Goal: Information Seeking & Learning: Learn about a topic

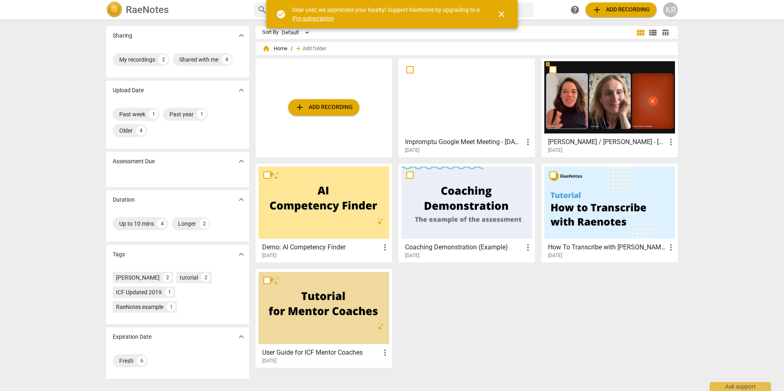
click at [453, 142] on h3 "Impromptu Google Meet Meeting - [DATE]" at bounding box center [464, 142] width 118 height 10
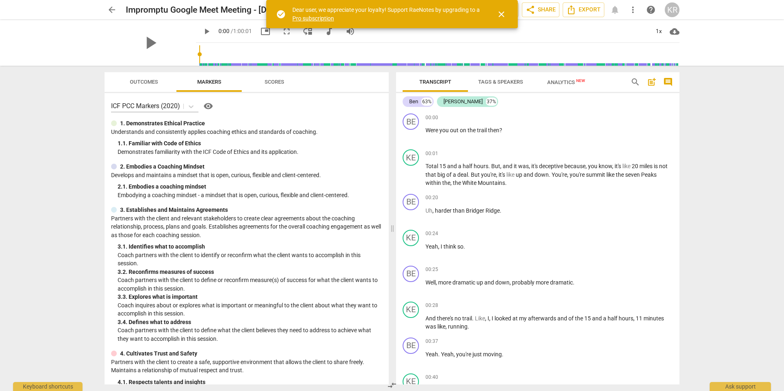
click at [494, 84] on span "Tags & Speakers" at bounding box center [500, 82] width 45 height 6
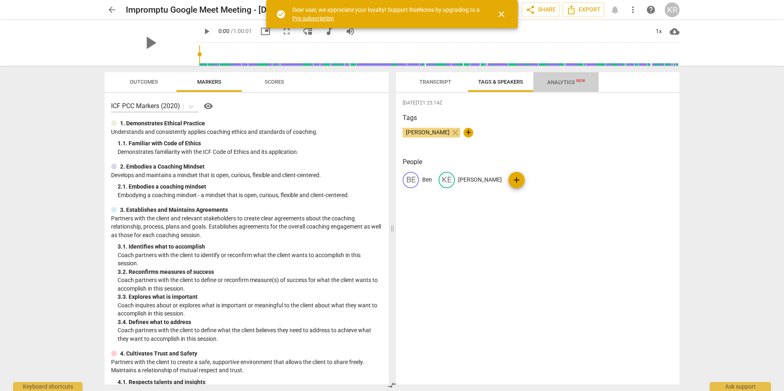
click at [567, 84] on span "Analytics New" at bounding box center [566, 82] width 38 height 6
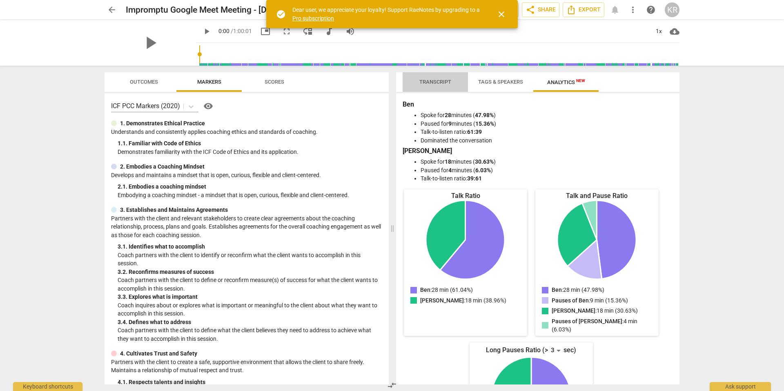
click at [433, 79] on span "Transcript" at bounding box center [435, 82] width 32 height 6
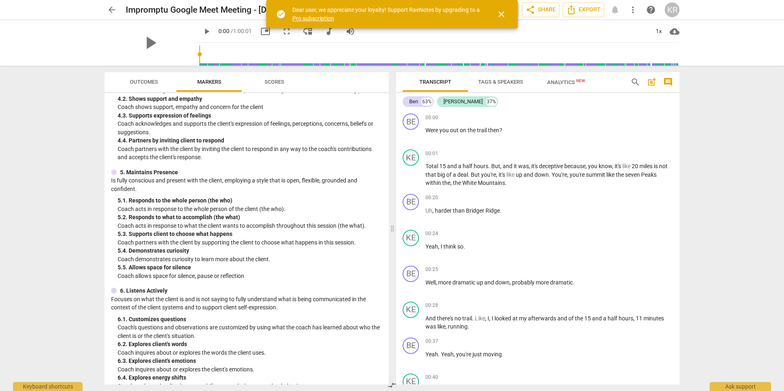
scroll to position [292, 0]
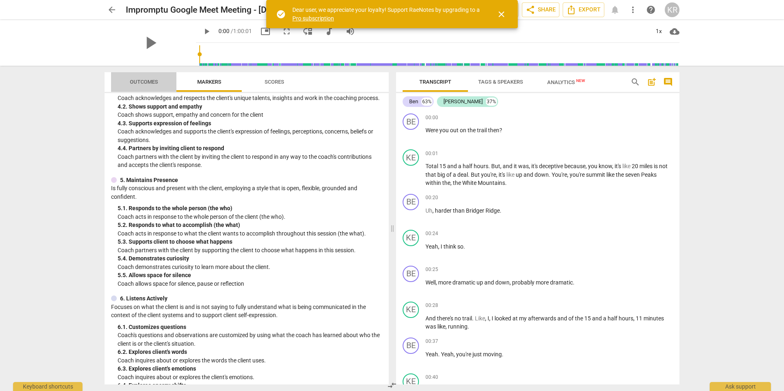
click at [136, 84] on span "Outcomes" at bounding box center [144, 82] width 28 height 6
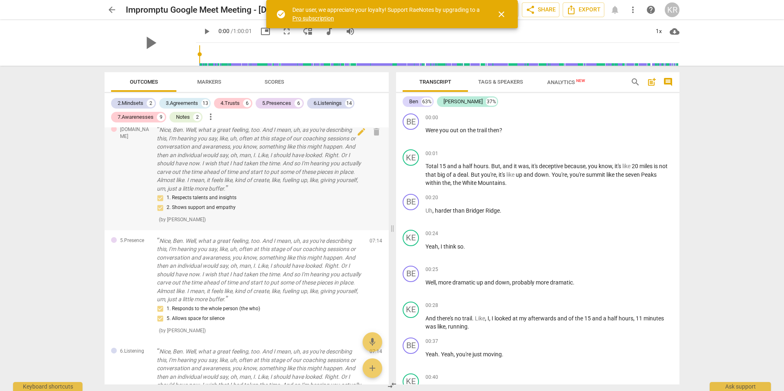
scroll to position [11, 0]
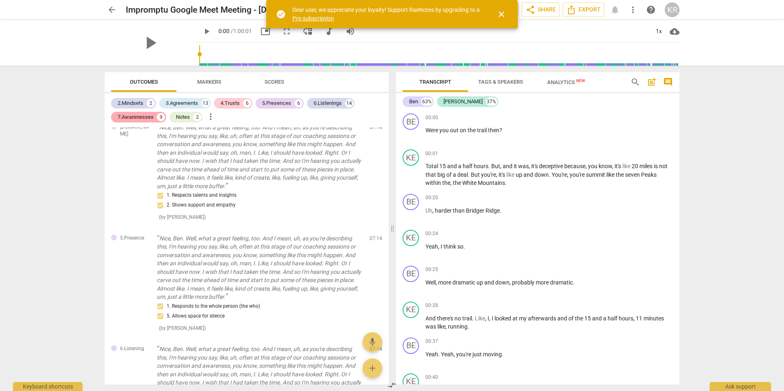
click at [134, 117] on div "7.Awarenesses" at bounding box center [136, 117] width 36 height 8
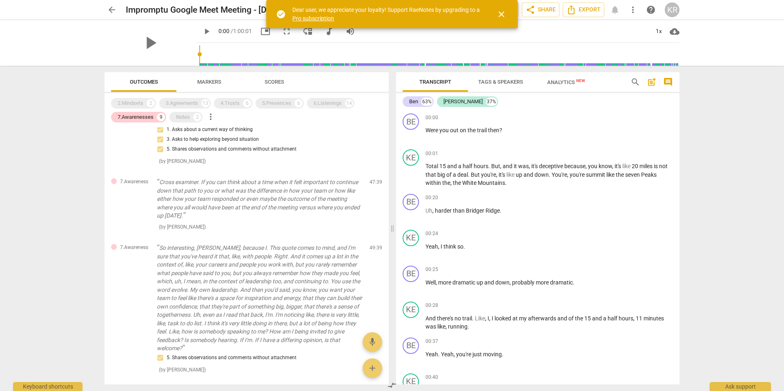
scroll to position [299, 0]
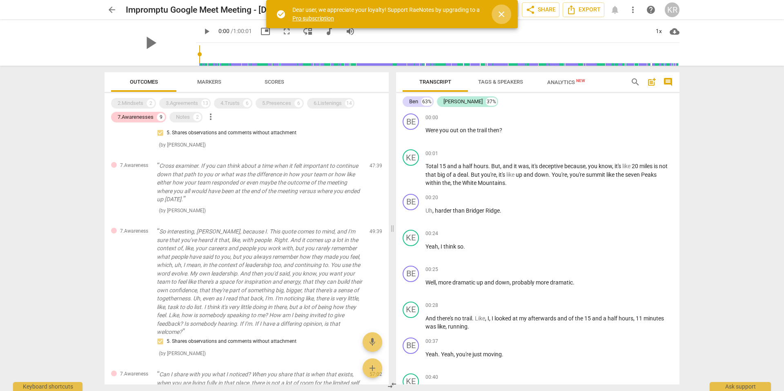
click at [500, 15] on span "close" at bounding box center [501, 14] width 10 height 10
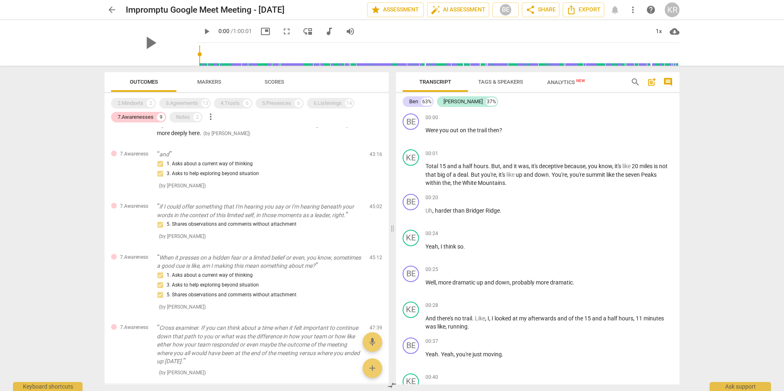
scroll to position [0, 0]
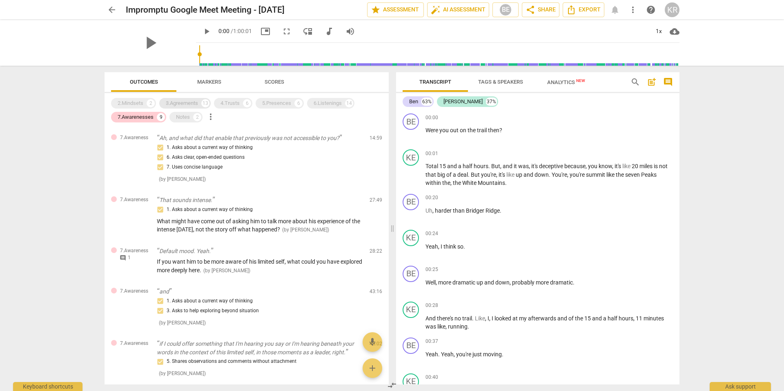
click at [191, 104] on div "3.Agreements" at bounding box center [182, 103] width 32 height 8
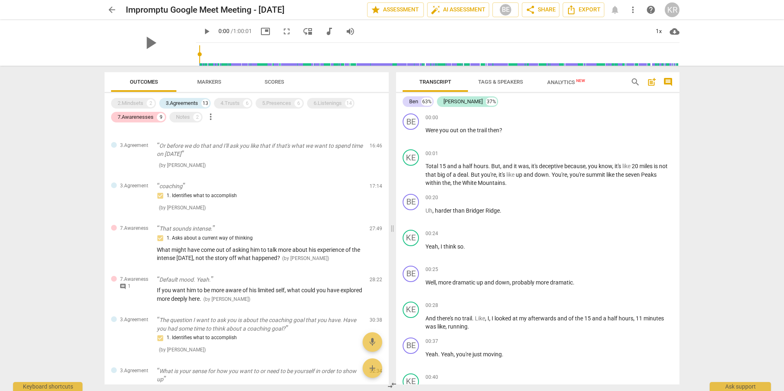
scroll to position [107, 0]
click at [142, 116] on div "7.Awarenesses" at bounding box center [136, 117] width 36 height 8
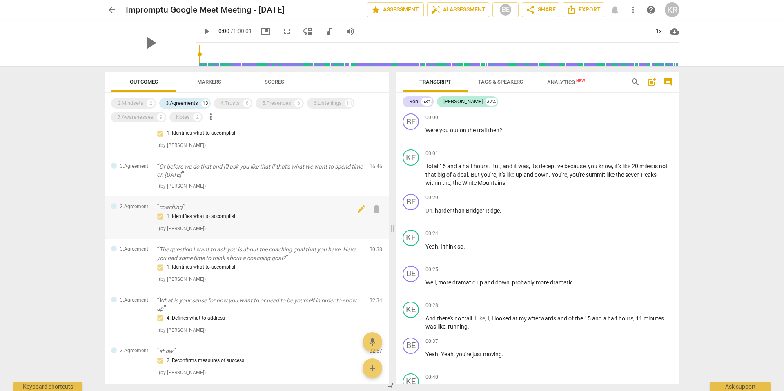
scroll to position [0, 0]
